Goal: Task Accomplishment & Management: Use online tool/utility

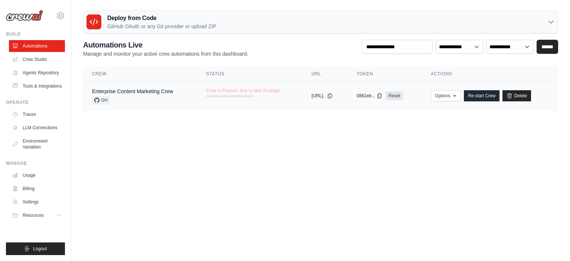
click at [199, 98] on td "Crew is Paused, due to lack of usage" at bounding box center [249, 93] width 105 height 22
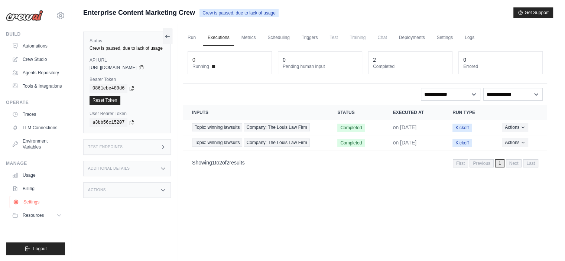
click at [40, 207] on link "Settings" at bounding box center [38, 202] width 56 height 12
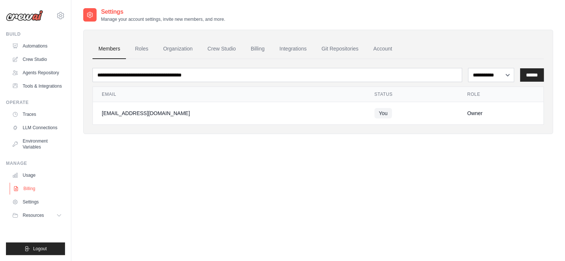
click at [35, 195] on link "Billing" at bounding box center [38, 189] width 56 height 12
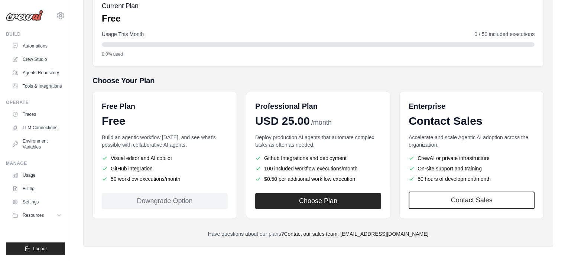
scroll to position [98, 0]
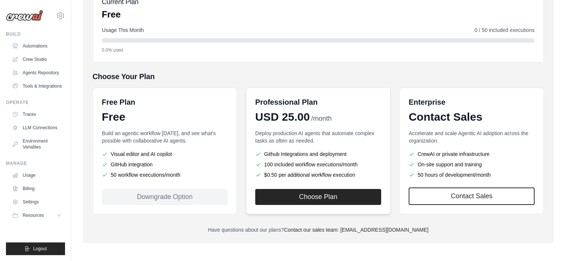
click at [280, 187] on div "Professional Plan USD 25.00 /month Deploy production AI agents that automate co…" at bounding box center [318, 151] width 144 height 127
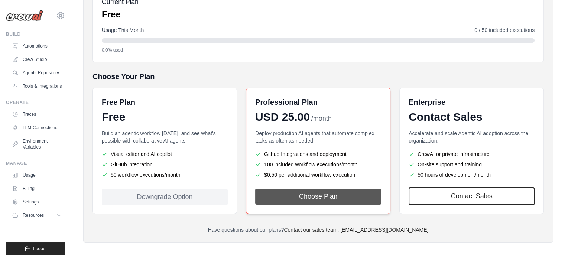
click at [350, 196] on button "Choose Plan" at bounding box center [318, 197] width 126 height 16
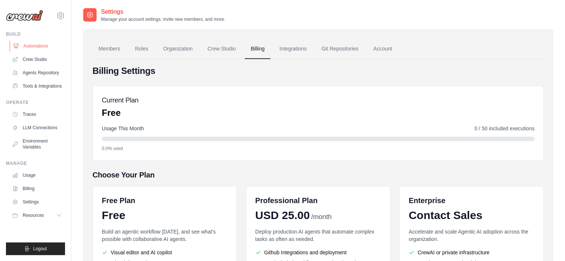
click at [46, 48] on link "Automations" at bounding box center [38, 46] width 56 height 12
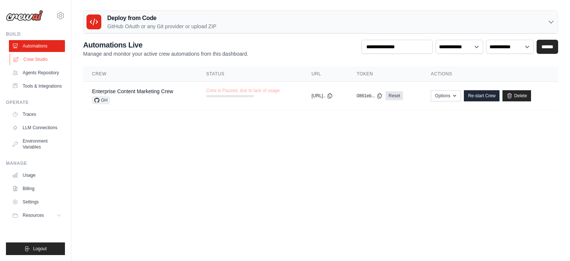
click at [40, 63] on link "Crew Studio" at bounding box center [38, 59] width 56 height 12
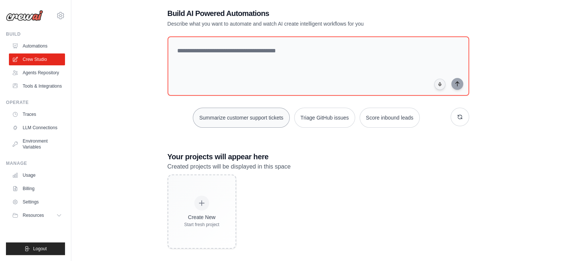
scroll to position [17, 0]
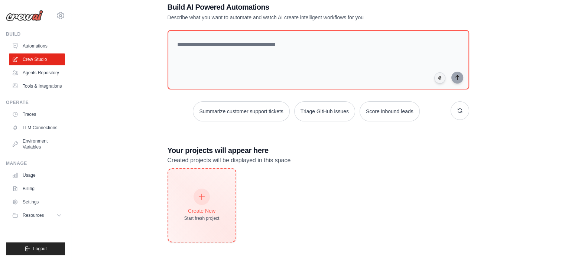
click at [206, 194] on div at bounding box center [201, 197] width 16 height 16
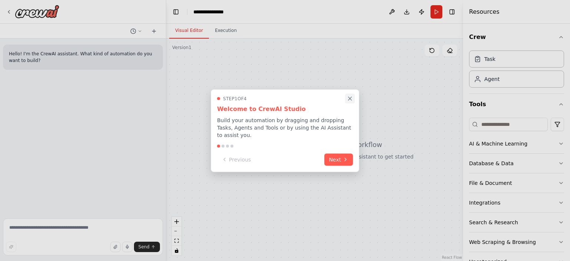
click at [351, 100] on icon "Close walkthrough" at bounding box center [350, 98] width 3 height 3
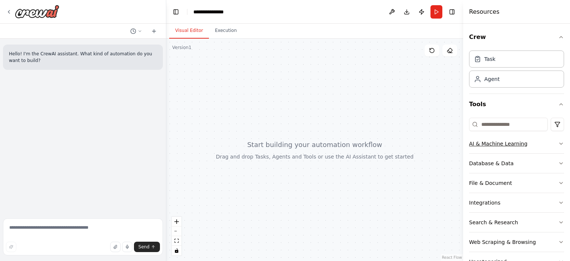
click at [507, 141] on div "AI & Machine Learning" at bounding box center [498, 143] width 58 height 7
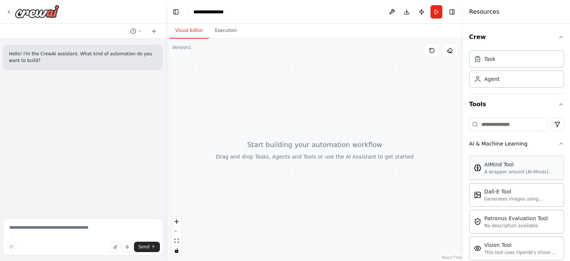
click at [515, 162] on div "AIMind Tool" at bounding box center [521, 164] width 75 height 7
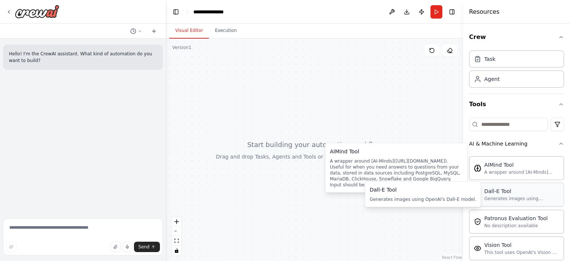
click at [510, 190] on div "Dall-E Tool" at bounding box center [521, 190] width 75 height 7
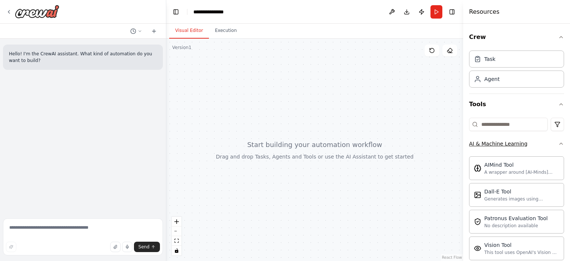
click at [546, 147] on button "AI & Machine Learning" at bounding box center [516, 143] width 95 height 19
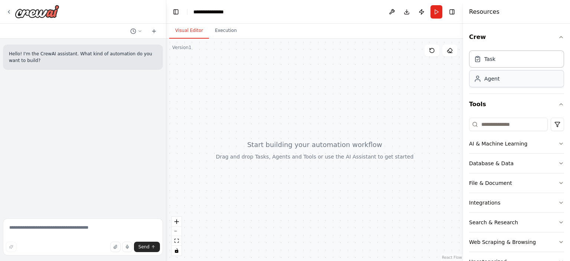
click at [506, 73] on div "Agent" at bounding box center [516, 78] width 95 height 17
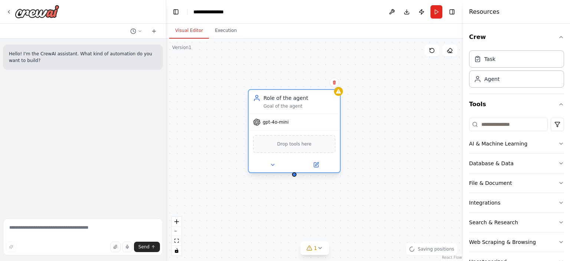
drag, startPoint x: 276, startPoint y: 200, endPoint x: 277, endPoint y: 107, distance: 93.6
click at [276, 102] on div "Role of the agent Goal of the agent" at bounding box center [300, 101] width 72 height 15
drag, startPoint x: 294, startPoint y: 177, endPoint x: 309, endPoint y: 191, distance: 20.8
click at [309, 193] on div "Role of the agent Goal of the agent gpt-4o-mini Drop tools here" at bounding box center [314, 150] width 297 height 222
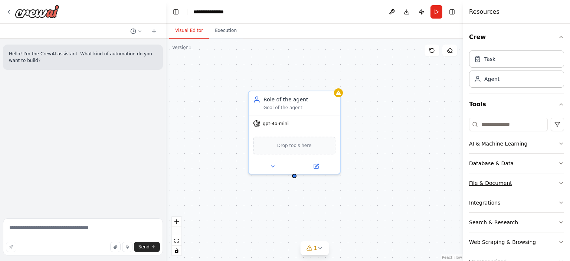
scroll to position [22, 0]
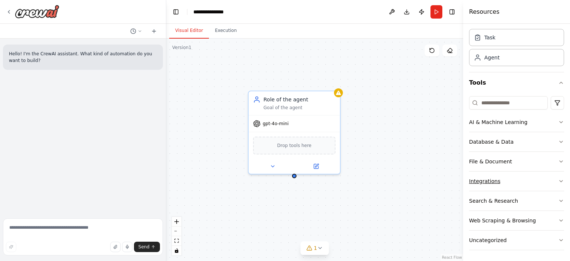
click at [510, 186] on button "Integrations" at bounding box center [516, 181] width 95 height 19
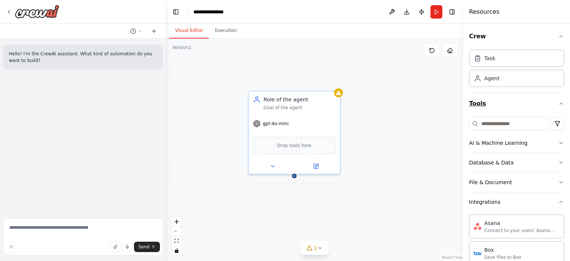
scroll to position [0, 0]
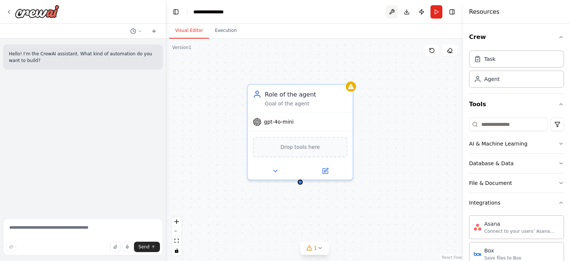
click at [395, 15] on button at bounding box center [392, 11] width 12 height 13
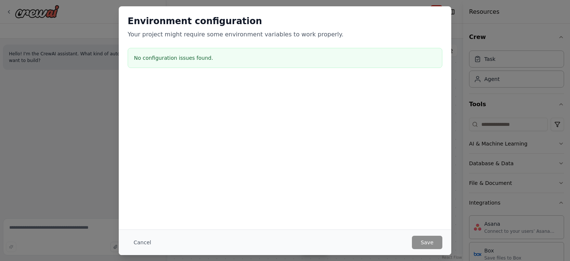
click at [110, 152] on div "Environment configuration Your project might require some environment variables…" at bounding box center [285, 130] width 570 height 261
